Goal: Communication & Community: Answer question/provide support

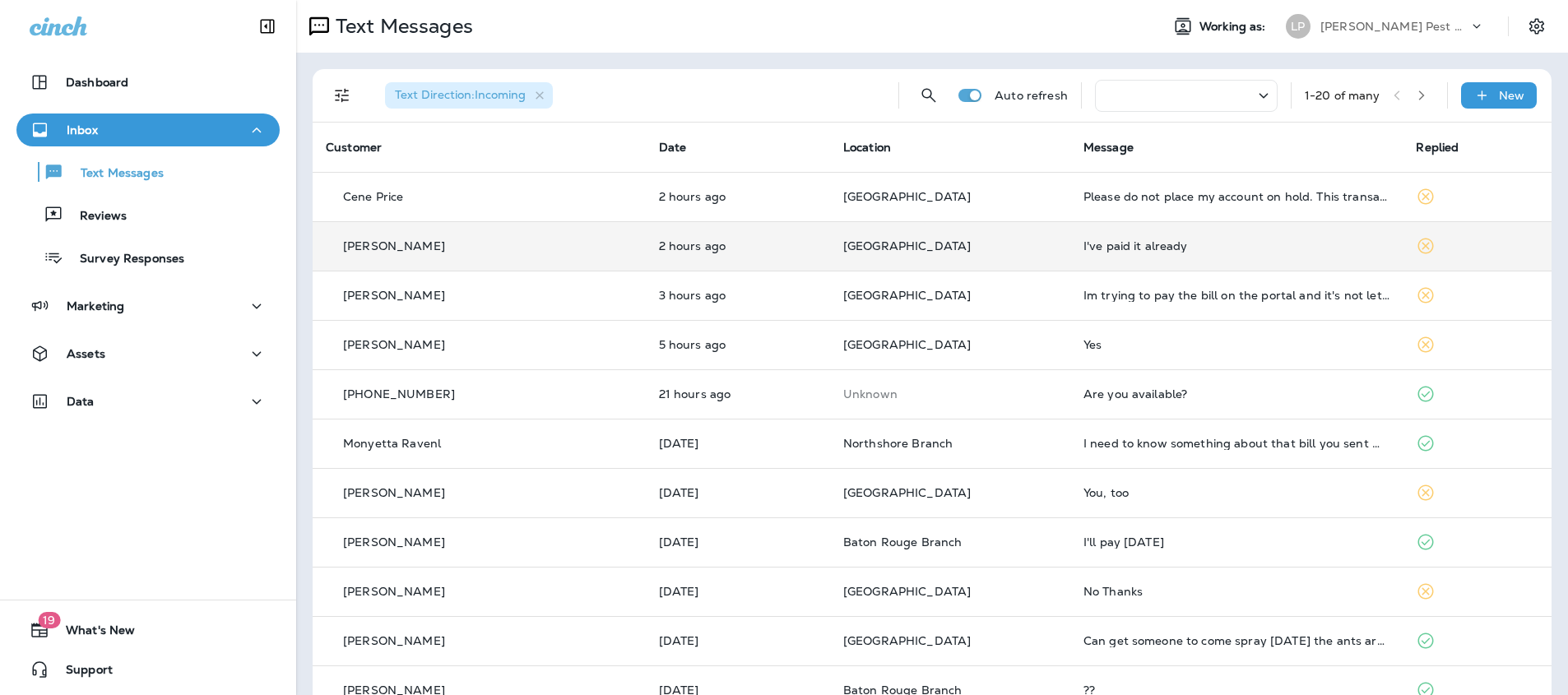
click at [545, 245] on div "[PERSON_NAME]" at bounding box center [479, 246] width 307 height 17
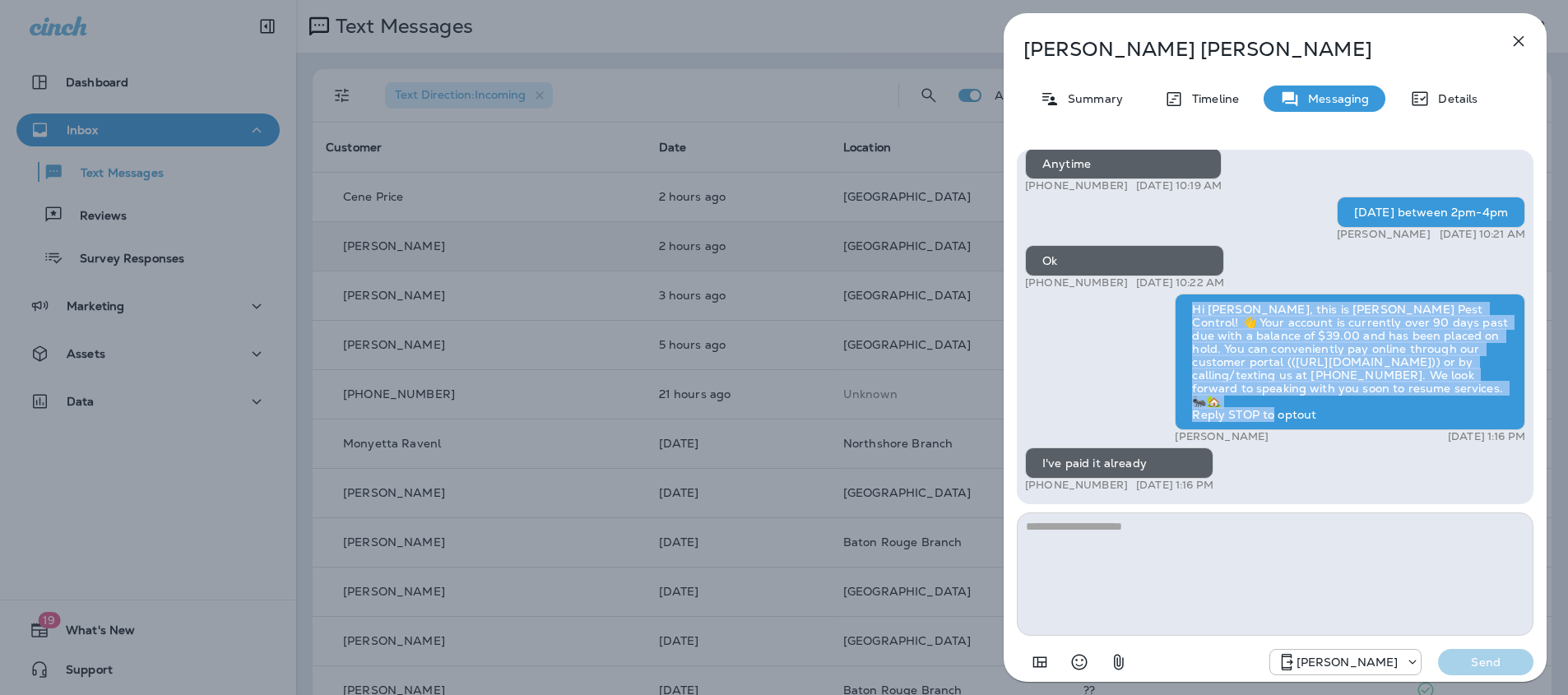
drag, startPoint x: 1187, startPoint y: 325, endPoint x: 1353, endPoint y: 390, distance: 178.3
click at [1366, 411] on div "Hi [PERSON_NAME], this is [PERSON_NAME] Pest Control! 👋 Your account is current…" at bounding box center [1349, 362] width 351 height 136
copy div "Hi [PERSON_NAME], this is [PERSON_NAME] Pest Control! 👋 Your account is current…"
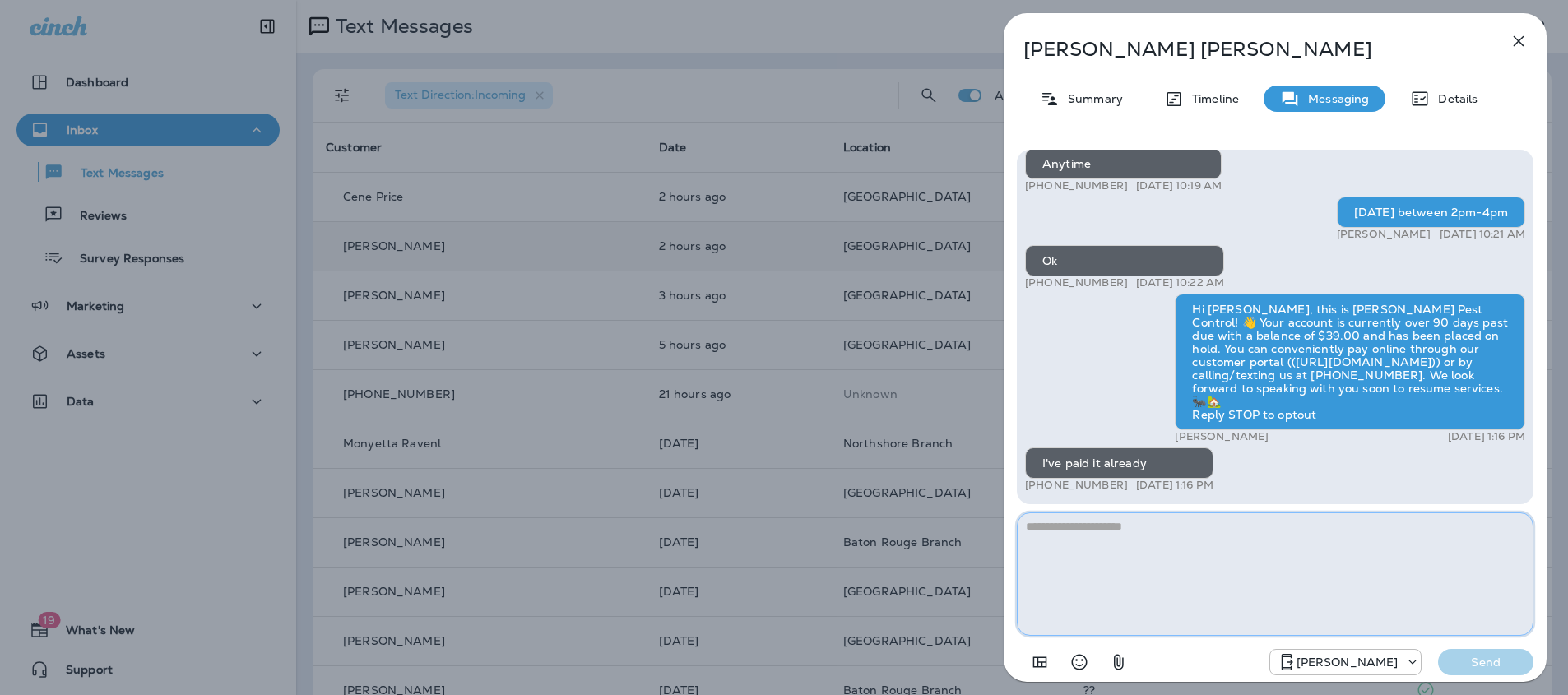
click at [1136, 539] on textarea at bounding box center [1275, 574] width 517 height 123
type textarea "**********"
click at [1448, 658] on button "Send" at bounding box center [1485, 661] width 96 height 27
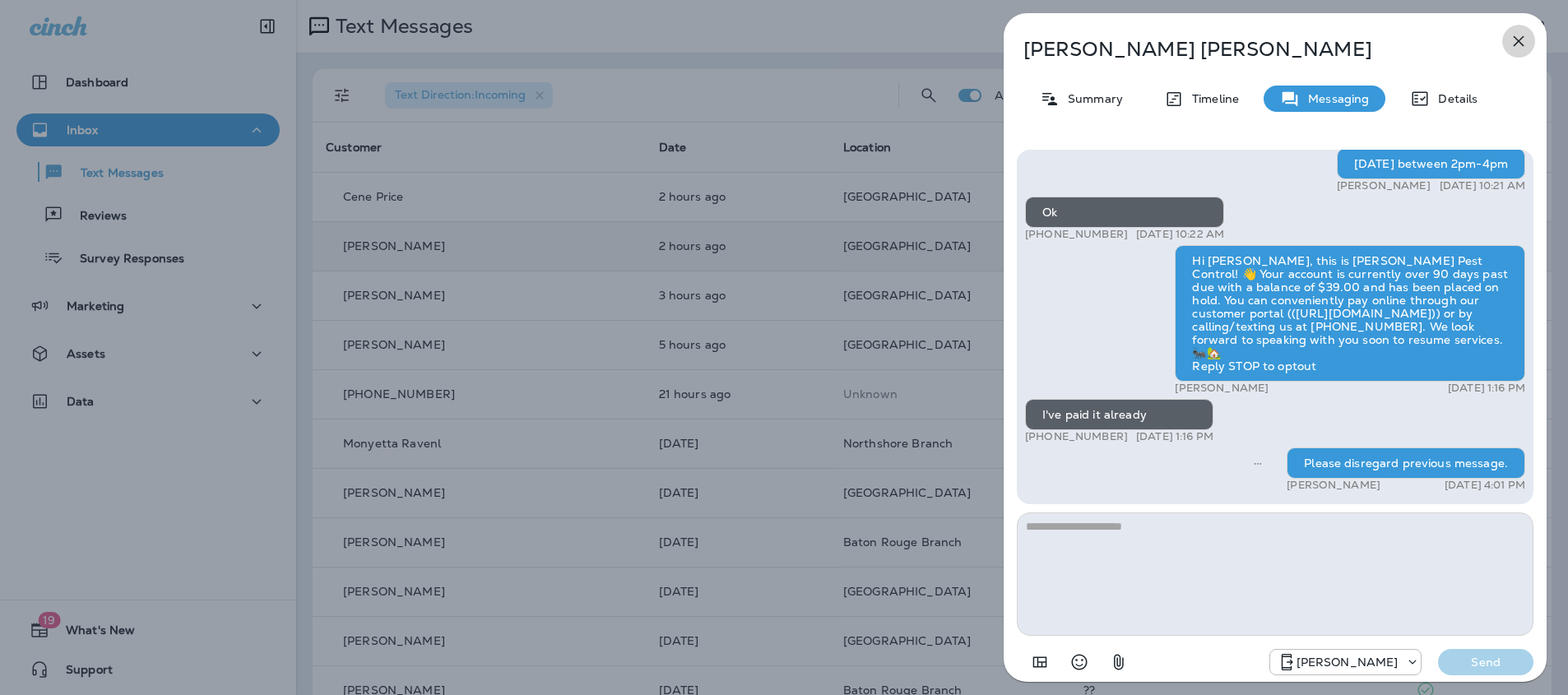
click at [1516, 40] on icon "button" at bounding box center [1518, 40] width 20 height 20
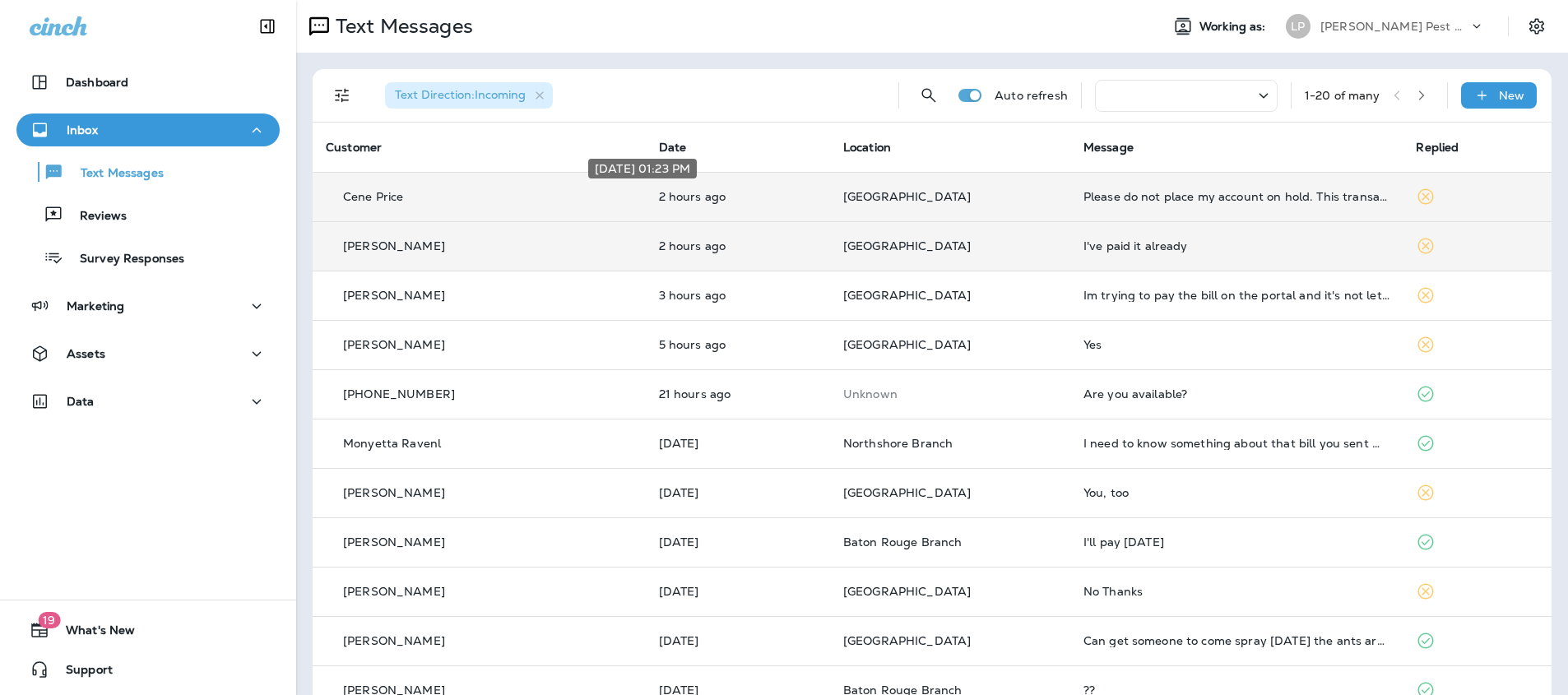
click at [659, 202] on p "2 hours ago" at bounding box center [737, 196] width 158 height 13
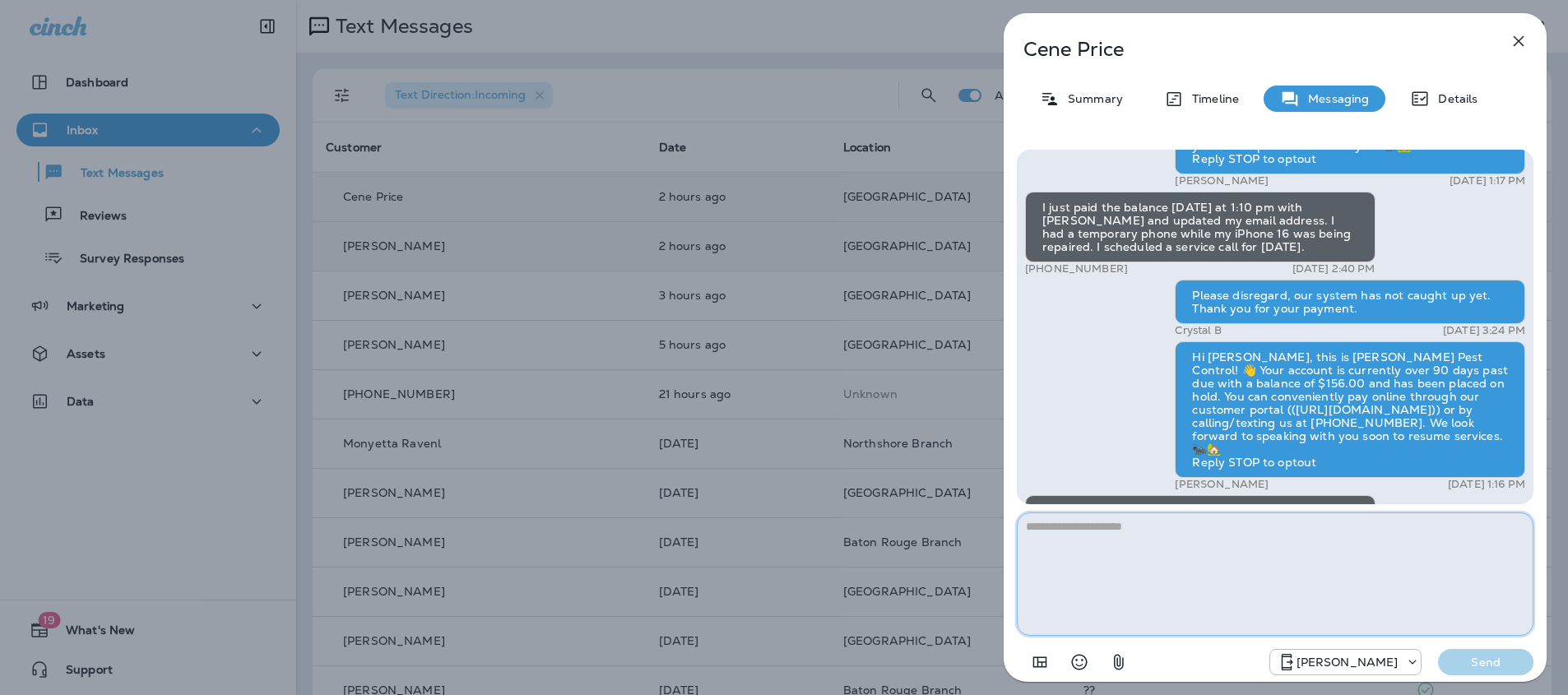
scroll to position [1, 0]
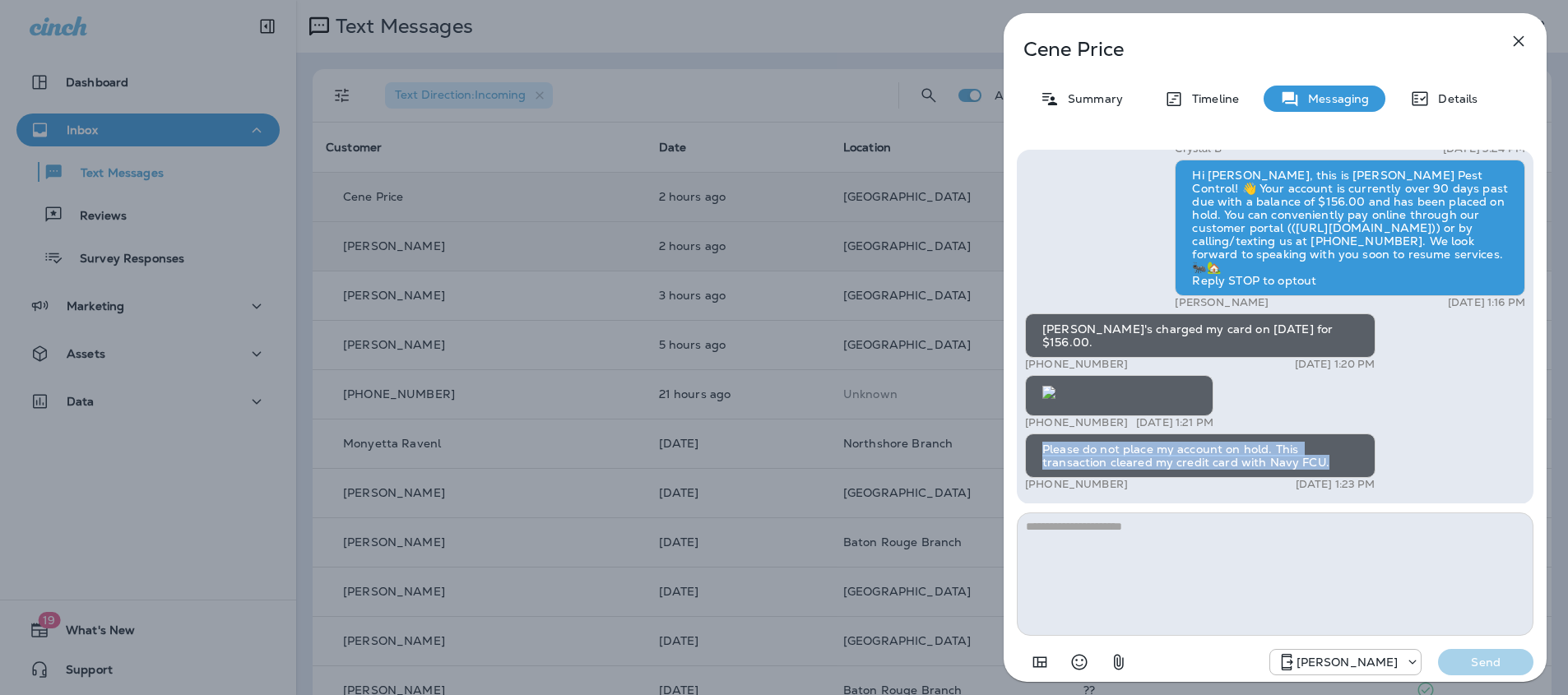
drag, startPoint x: 1046, startPoint y: 445, endPoint x: 1389, endPoint y: 469, distance: 343.8
copy div "Please do not place my account on hold. This transaction cleared my credit card…"
click at [1105, 533] on textarea at bounding box center [1275, 574] width 517 height 123
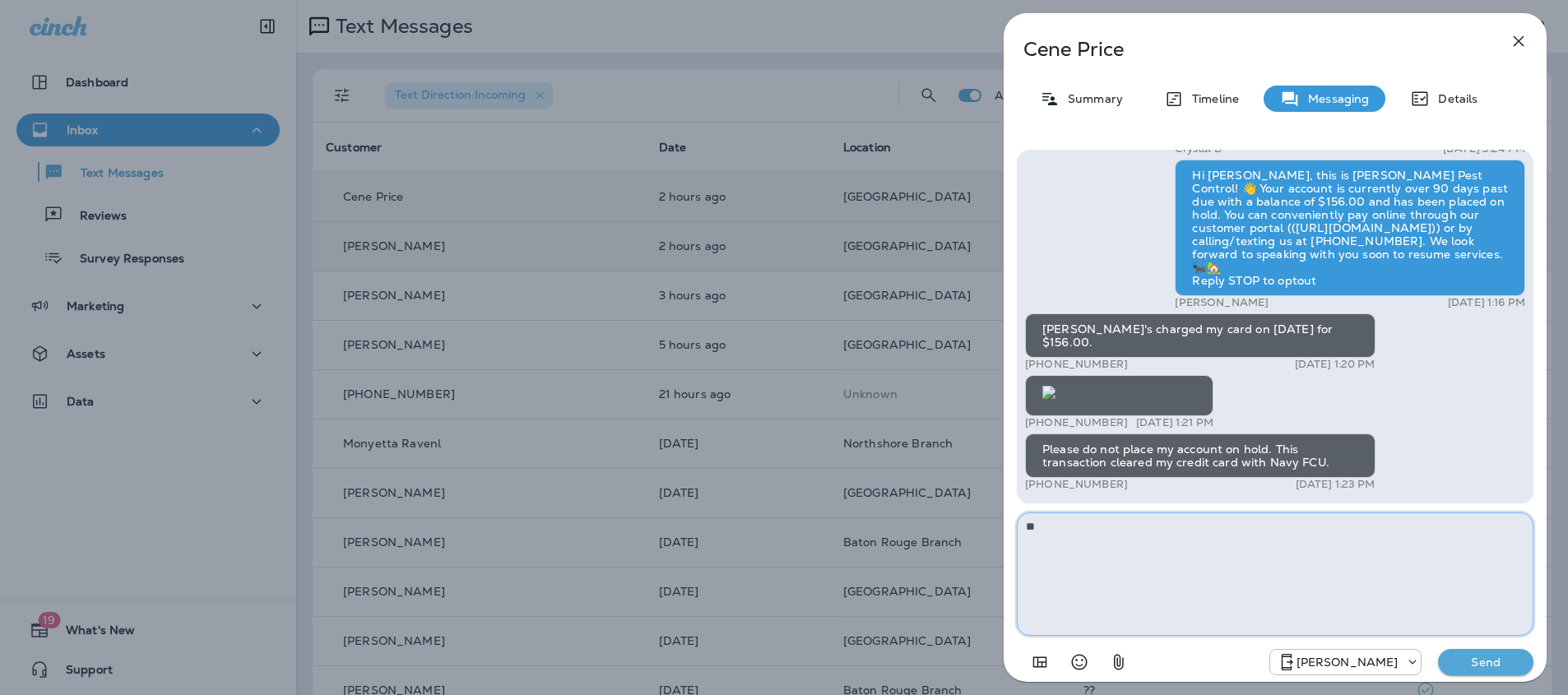
type textarea "*"
click at [1190, 530] on textarea "**********" at bounding box center [1275, 574] width 517 height 123
click at [1466, 530] on textarea "**********" at bounding box center [1275, 574] width 517 height 123
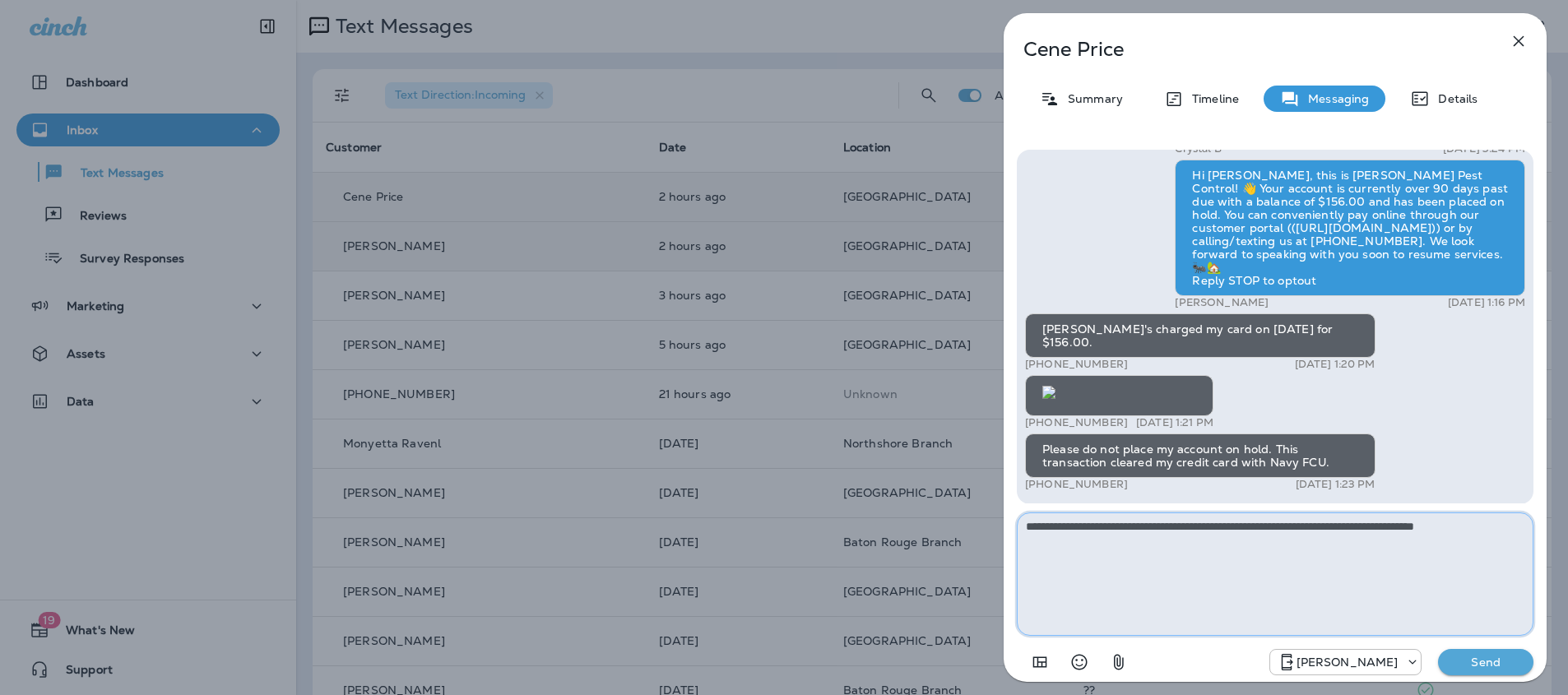
type textarea "**********"
click at [1477, 667] on p "Send" at bounding box center [1485, 661] width 69 height 15
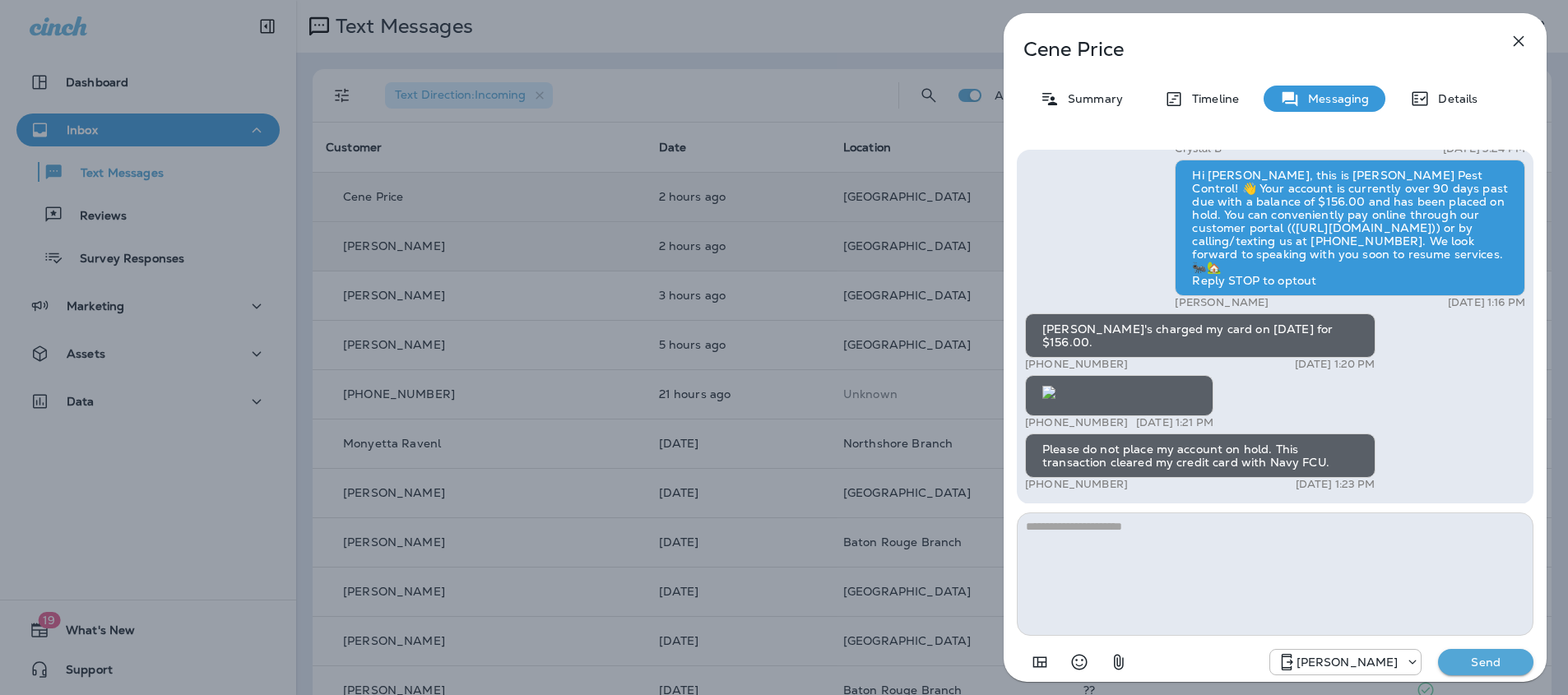
scroll to position [-61, 0]
click at [1513, 45] on icon "button" at bounding box center [1518, 40] width 20 height 20
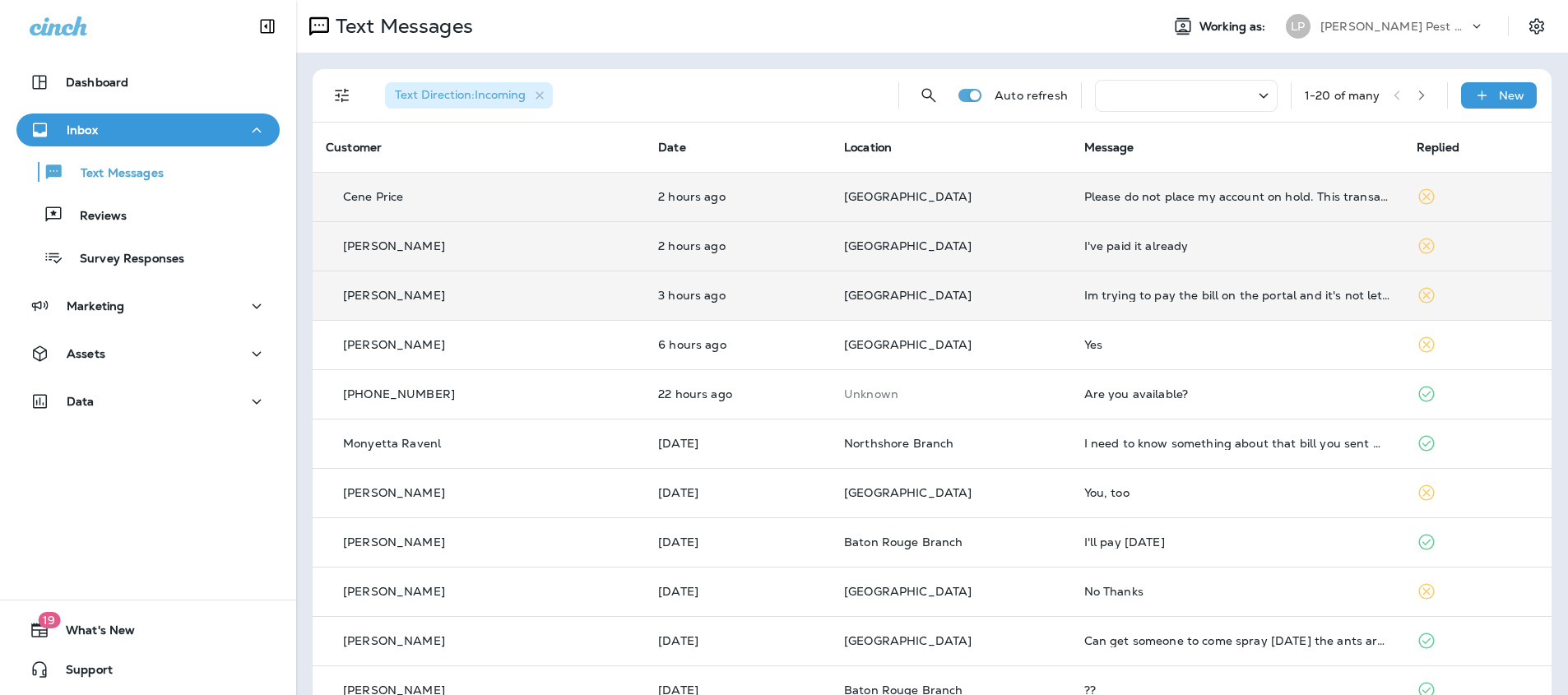
click at [699, 284] on td "3 hours ago" at bounding box center [738, 295] width 186 height 49
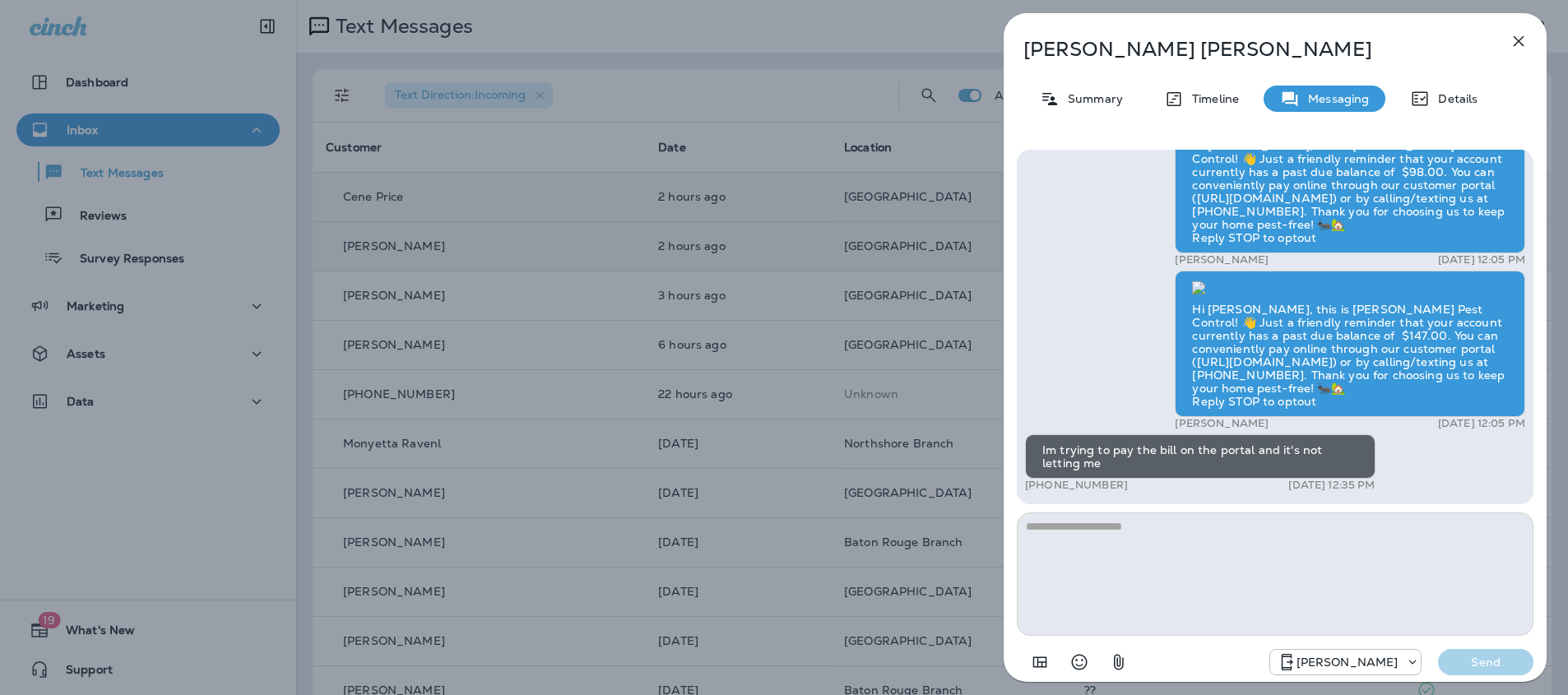
drag, startPoint x: 1044, startPoint y: 452, endPoint x: 1405, endPoint y: 459, distance: 361.1
click at [1043, 452] on div "Im trying to pay the bill on the portal and it's not letting me" at bounding box center [1200, 456] width 351 height 45
drag, startPoint x: 1043, startPoint y: 452, endPoint x: 1203, endPoint y: 471, distance: 161.1
click at [1204, 473] on div "Im trying to pay the bill on the portal and it's not letting me" at bounding box center [1200, 456] width 351 height 45
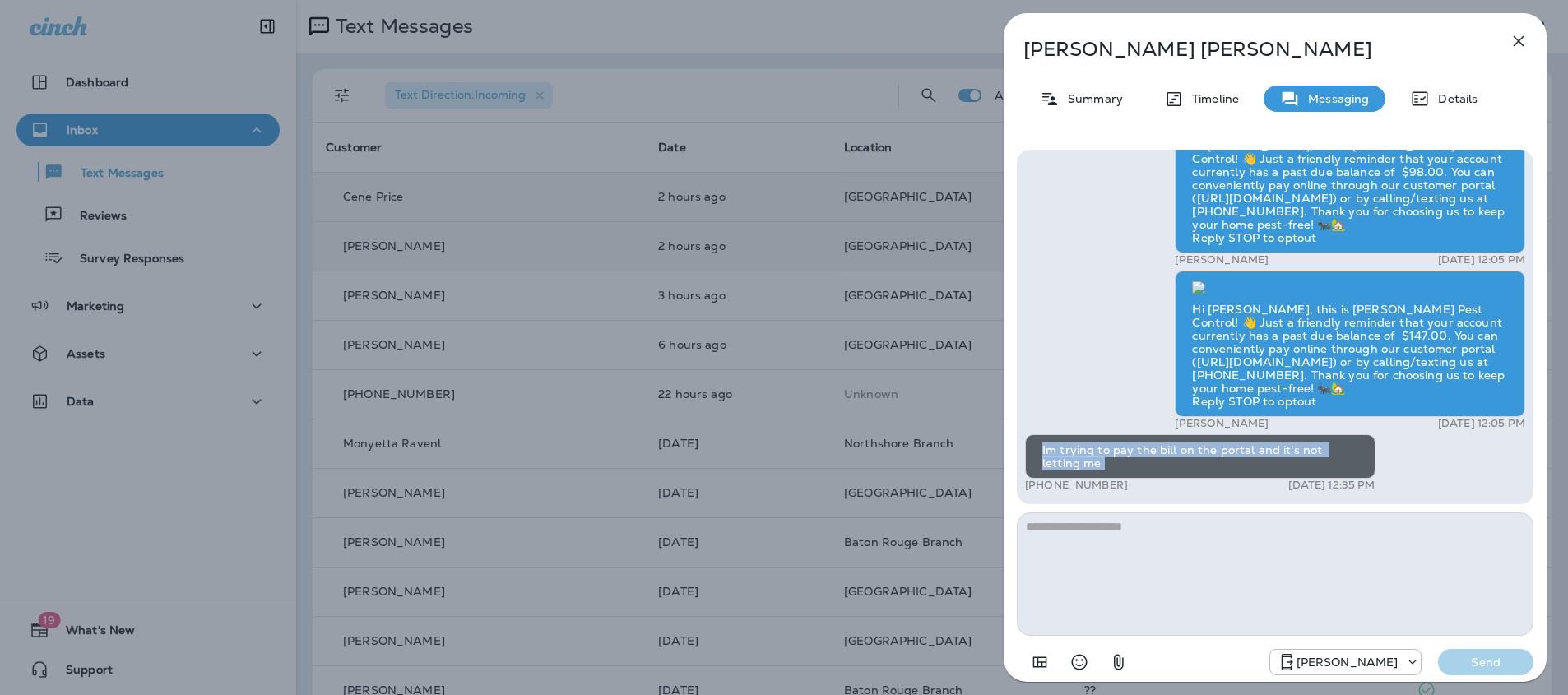
copy div "Im trying to pay the bill on the portal and it's not letting me"
click at [1218, 562] on textarea at bounding box center [1275, 574] width 517 height 123
click at [1145, 553] on textarea at bounding box center [1275, 574] width 517 height 123
click at [1134, 538] on textarea at bounding box center [1275, 574] width 517 height 123
click at [1048, 537] on textarea at bounding box center [1275, 574] width 517 height 123
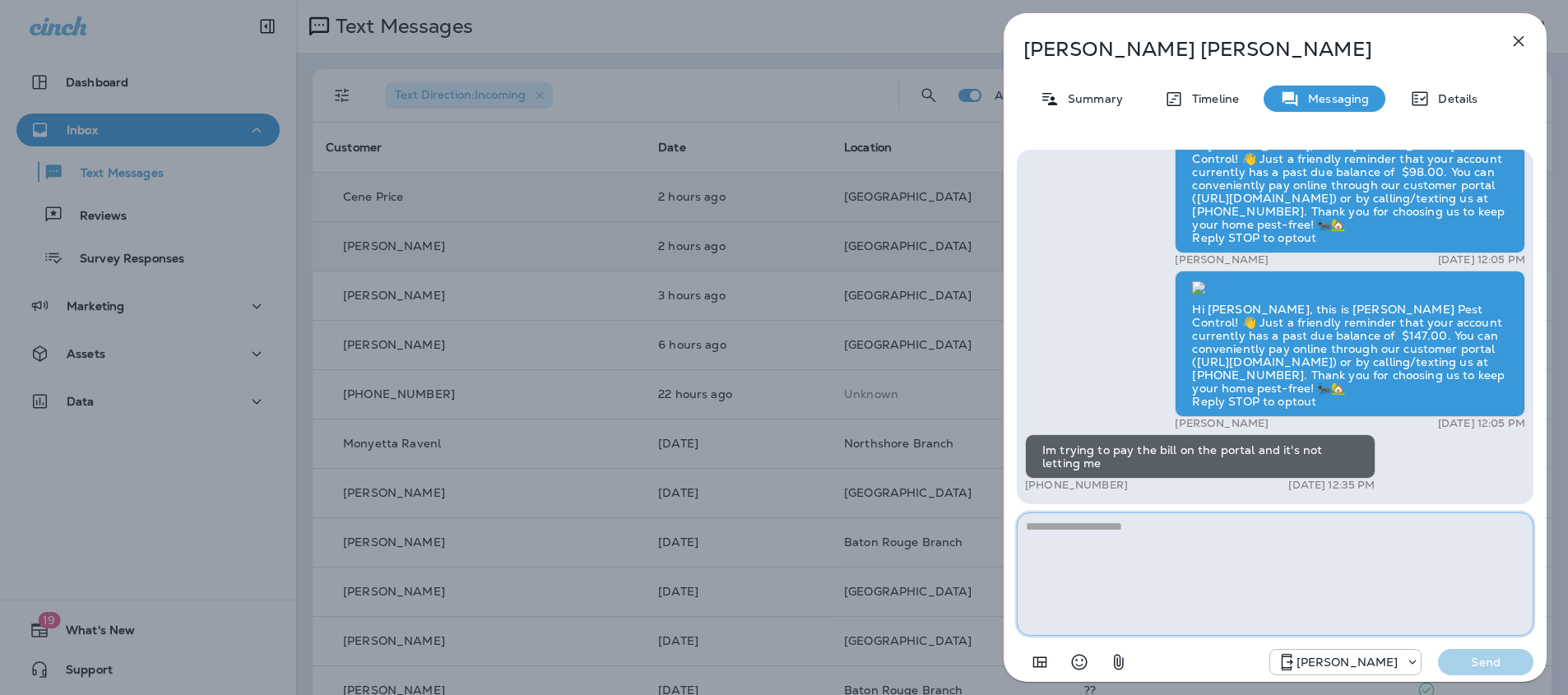
click at [1068, 570] on textarea at bounding box center [1275, 574] width 517 height 123
type textarea "*"
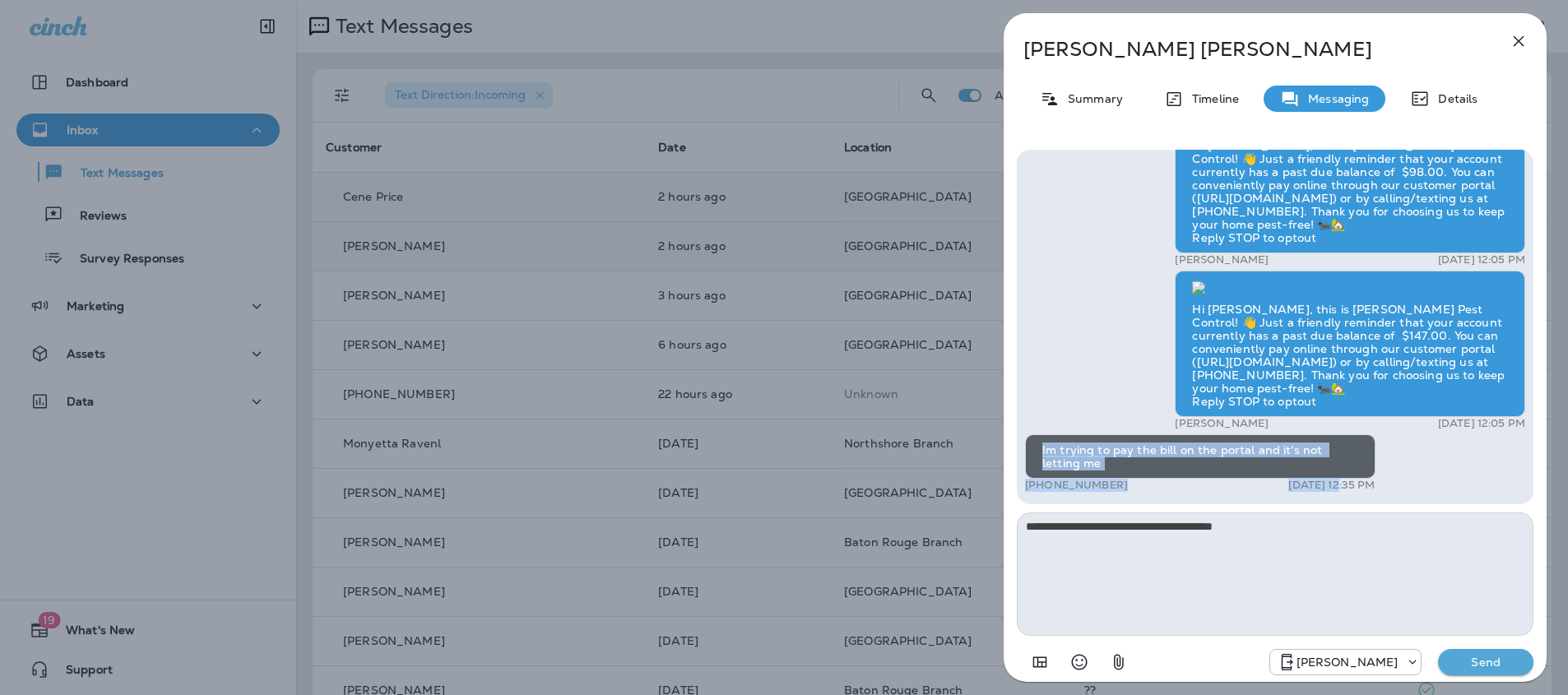
drag, startPoint x: 1043, startPoint y: 449, endPoint x: 1305, endPoint y: 490, distance: 265.2
click at [1305, 490] on div "Im trying to pay the bill on the portal and it's not letting me +1 (985) 210-39…" at bounding box center [1200, 462] width 351 height 58
click at [1068, 465] on div "Im trying to pay the bill on the portal and it's not letting me" at bounding box center [1200, 456] width 351 height 45
drag, startPoint x: 1043, startPoint y: 450, endPoint x: 1104, endPoint y: 475, distance: 65.9
click at [1104, 476] on div "Im trying to pay the bill on the portal and it's not letting me" at bounding box center [1200, 456] width 351 height 45
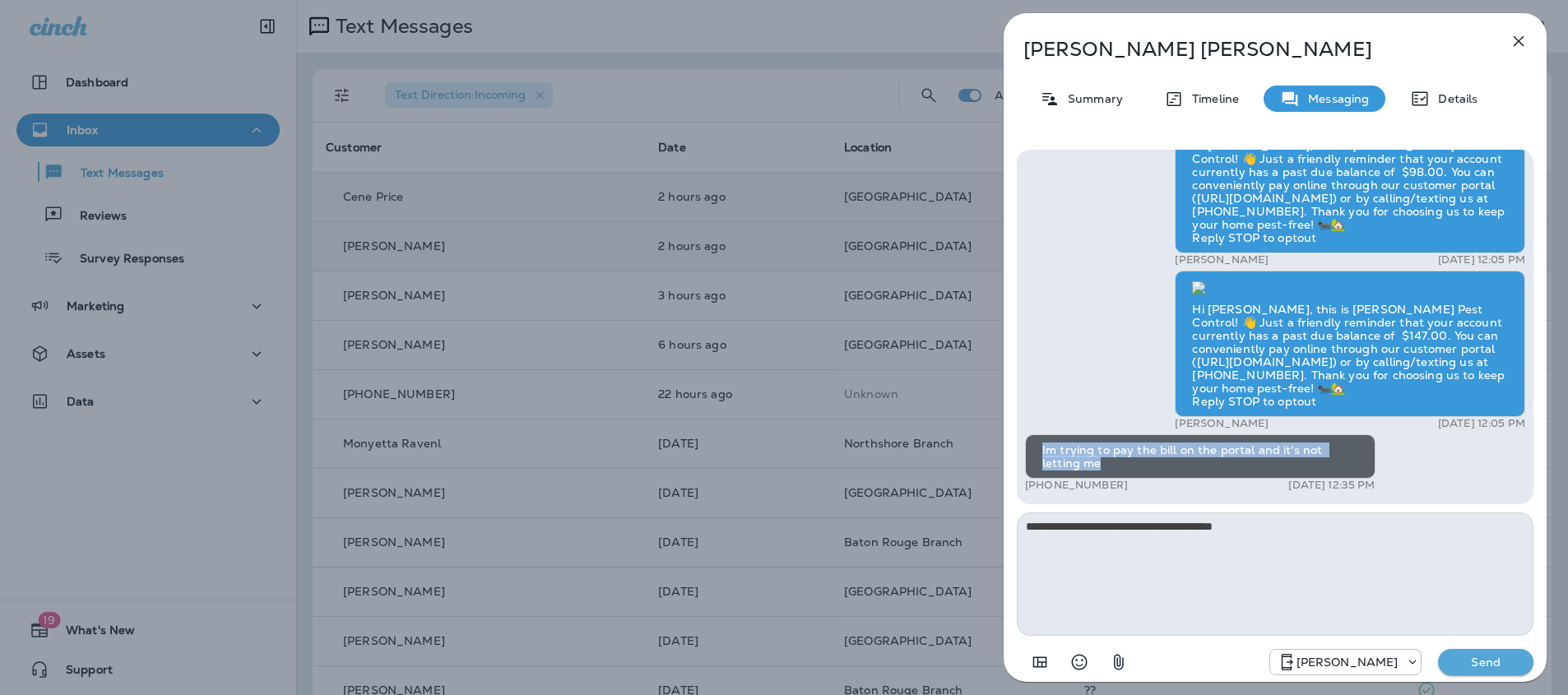
copy div "Im trying to pay the bill on the portal and it's not letting me"
drag, startPoint x: 1024, startPoint y: 524, endPoint x: 1287, endPoint y: 531, distance: 263.1
click at [1287, 531] on textarea "**********" at bounding box center [1275, 574] width 517 height 123
drag, startPoint x: 1254, startPoint y: 537, endPoint x: 449, endPoint y: 526, distance: 805.1
click at [511, 535] on div "[PERSON_NAME] Summary Timeline Messaging Details Thank you for reaching out to …" at bounding box center [784, 347] width 1568 height 695
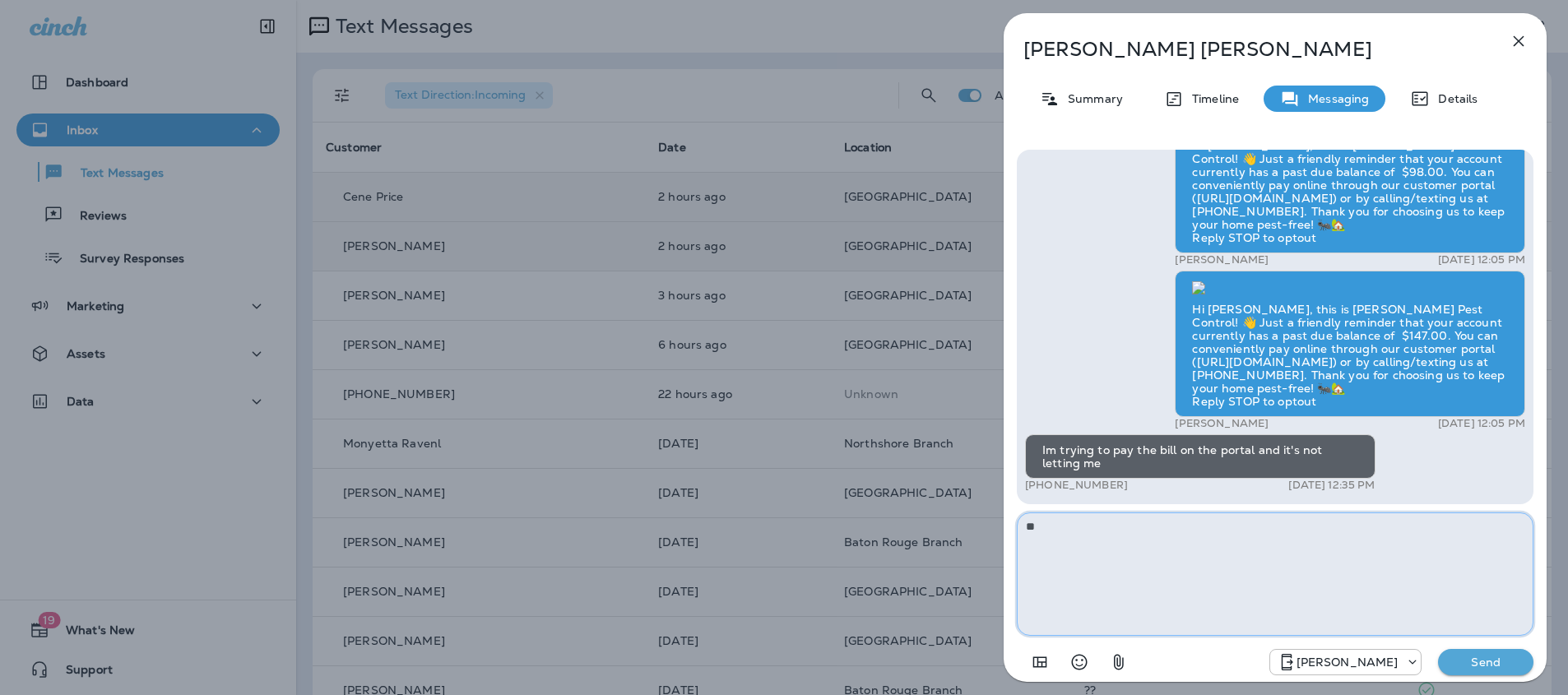
type textarea "*"
paste textarea "**********"
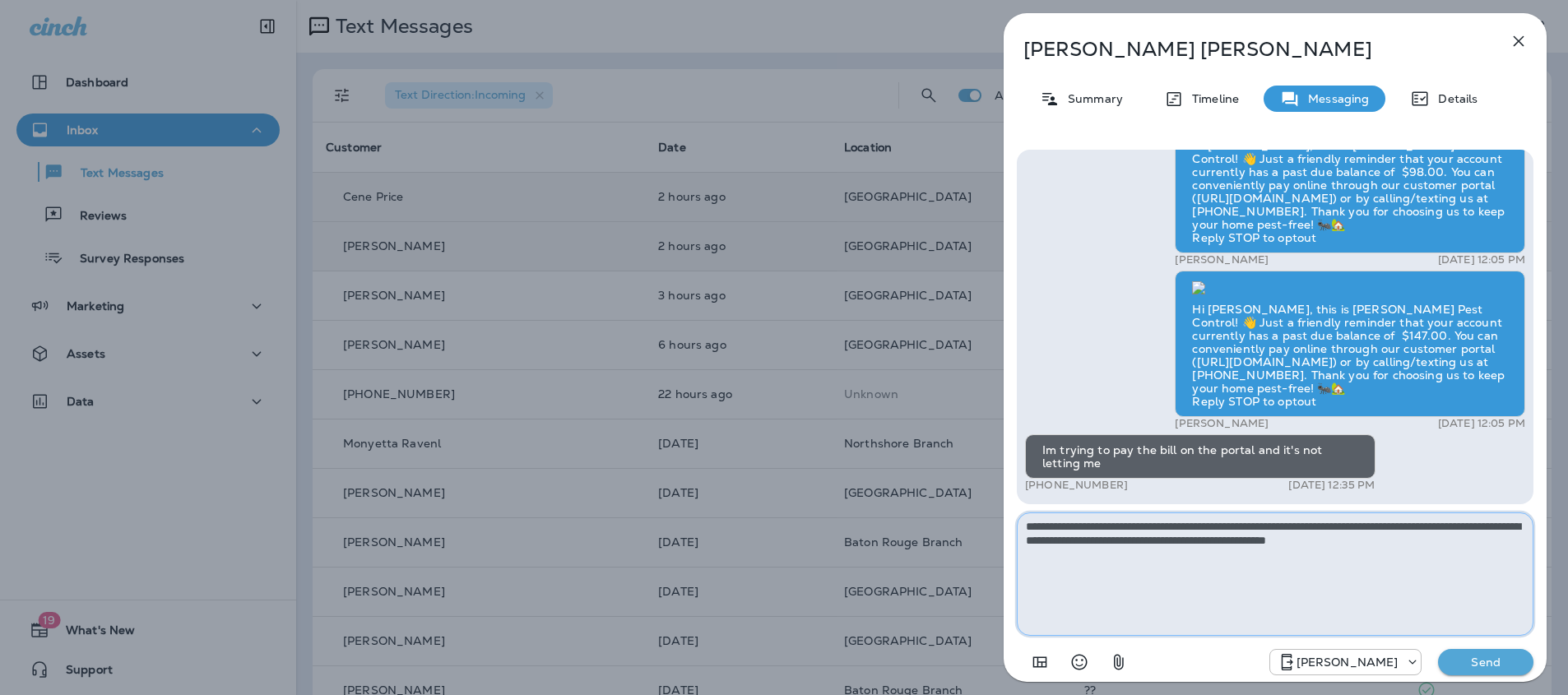
type textarea "**********"
click at [1515, 667] on p "Send" at bounding box center [1485, 661] width 69 height 15
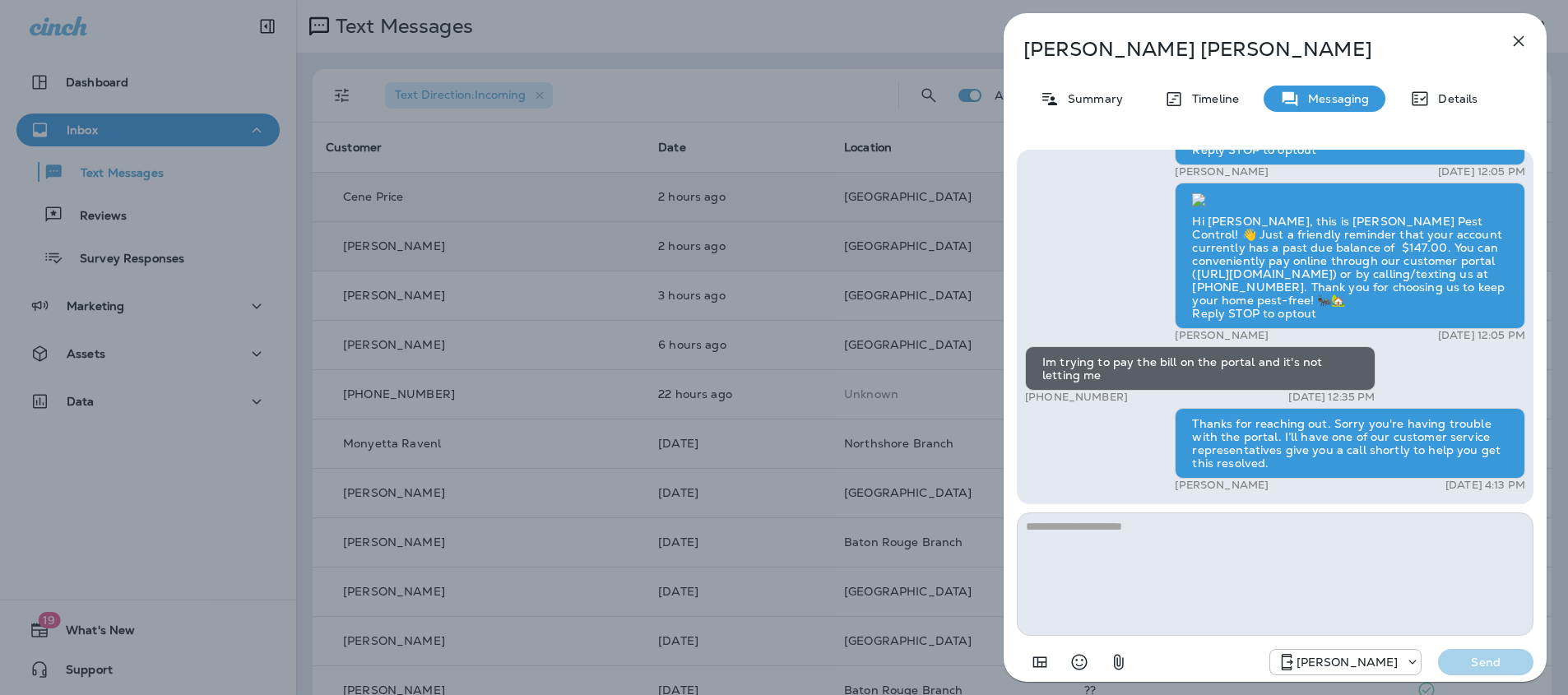
click at [1526, 44] on icon "button" at bounding box center [1518, 40] width 20 height 20
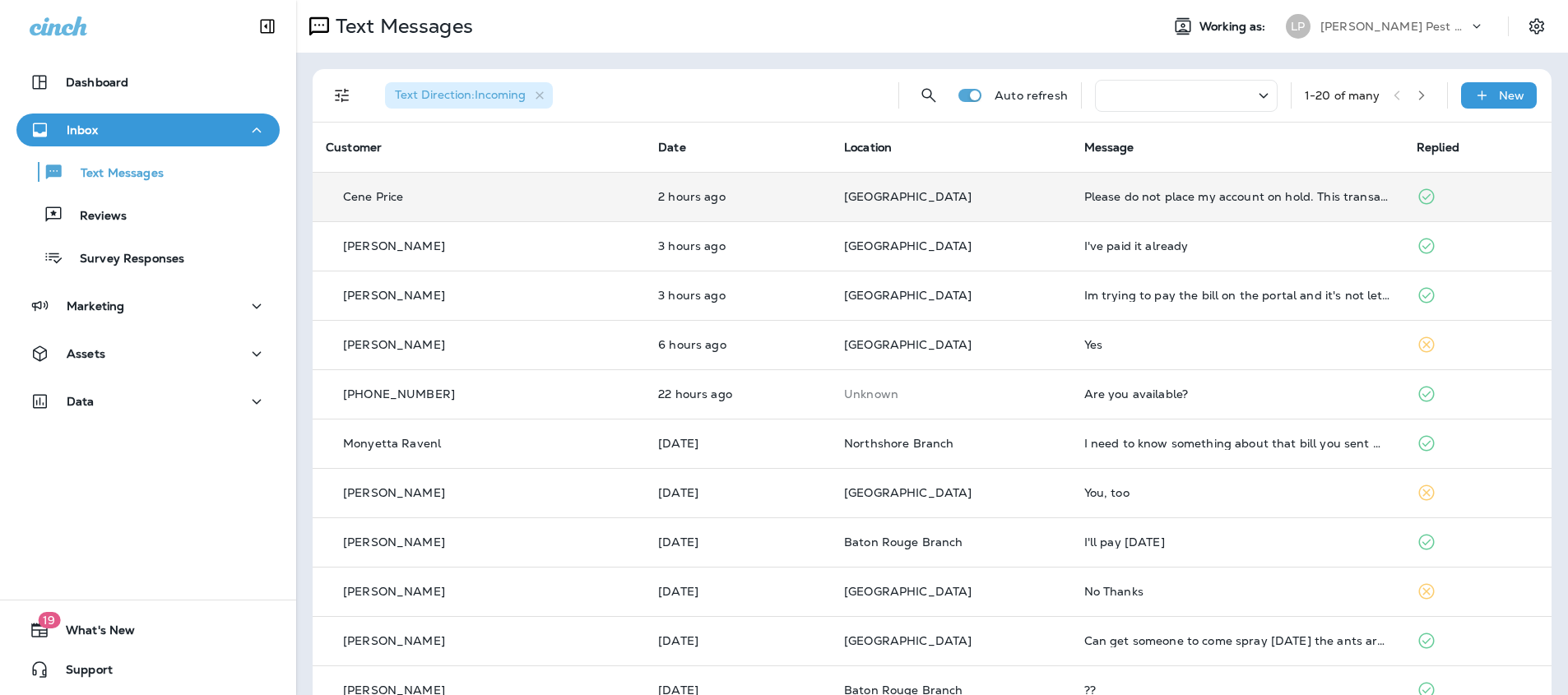
click at [955, 197] on p "[GEOGRAPHIC_DATA]" at bounding box center [951, 196] width 214 height 13
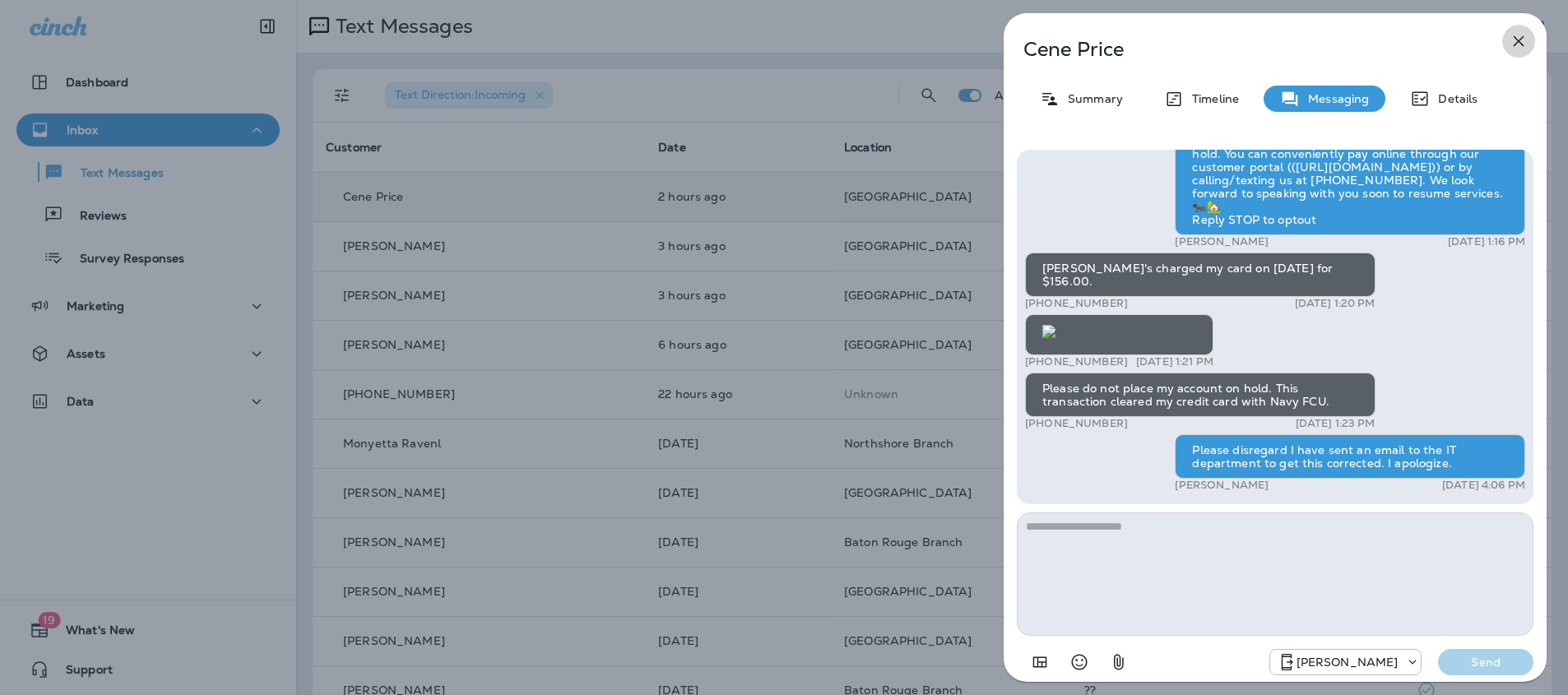
click at [1515, 49] on icon "button" at bounding box center [1518, 40] width 20 height 20
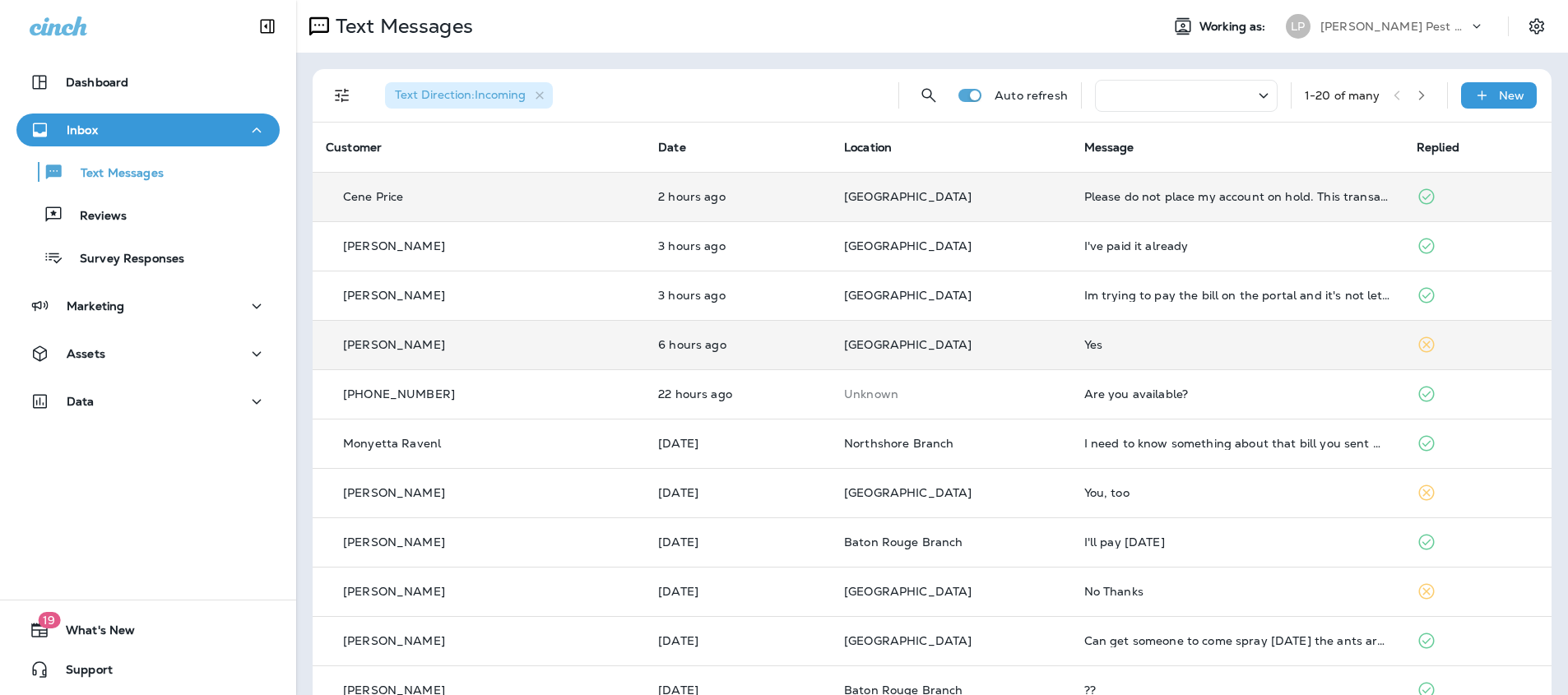
click at [482, 349] on div "[PERSON_NAME]" at bounding box center [478, 345] width 306 height 17
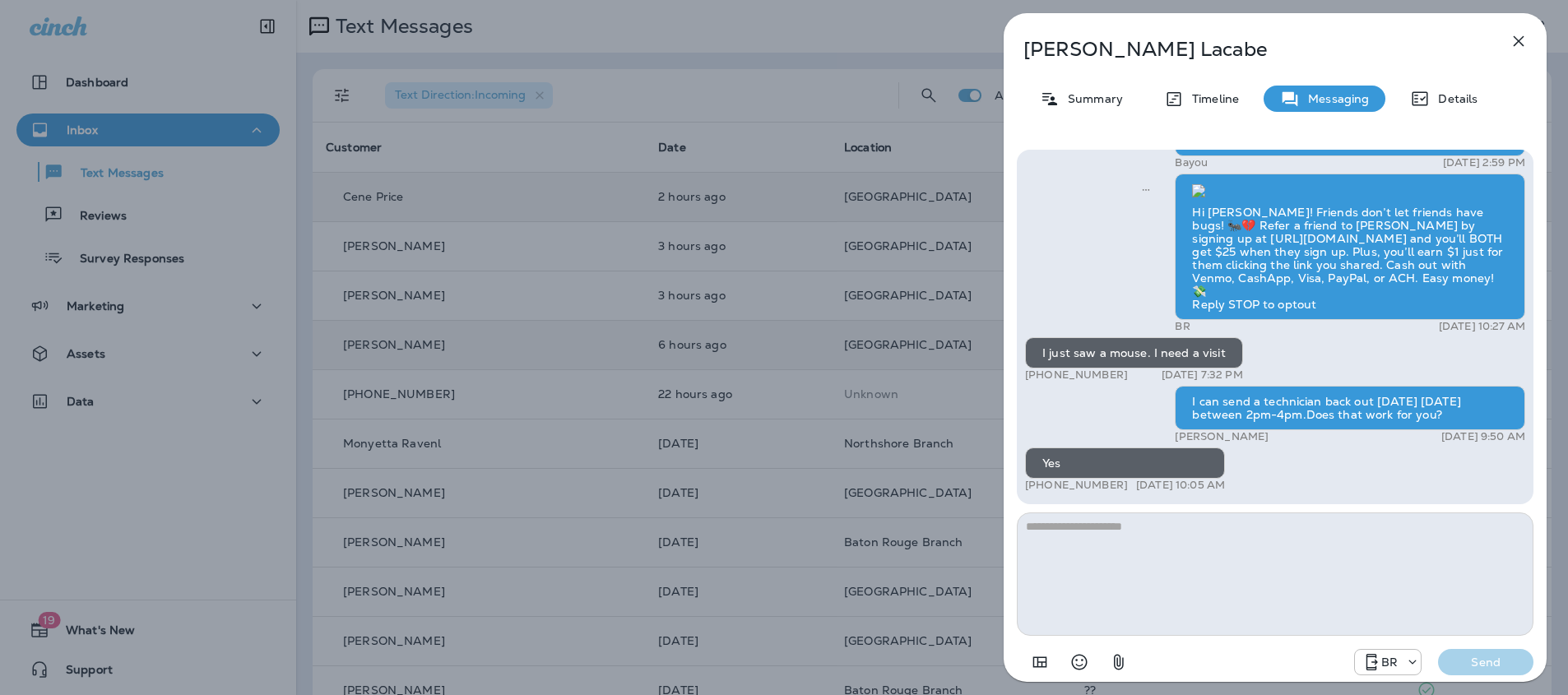
click at [1515, 46] on icon "button" at bounding box center [1518, 40] width 20 height 20
